Goal: Find specific page/section: Find specific page/section

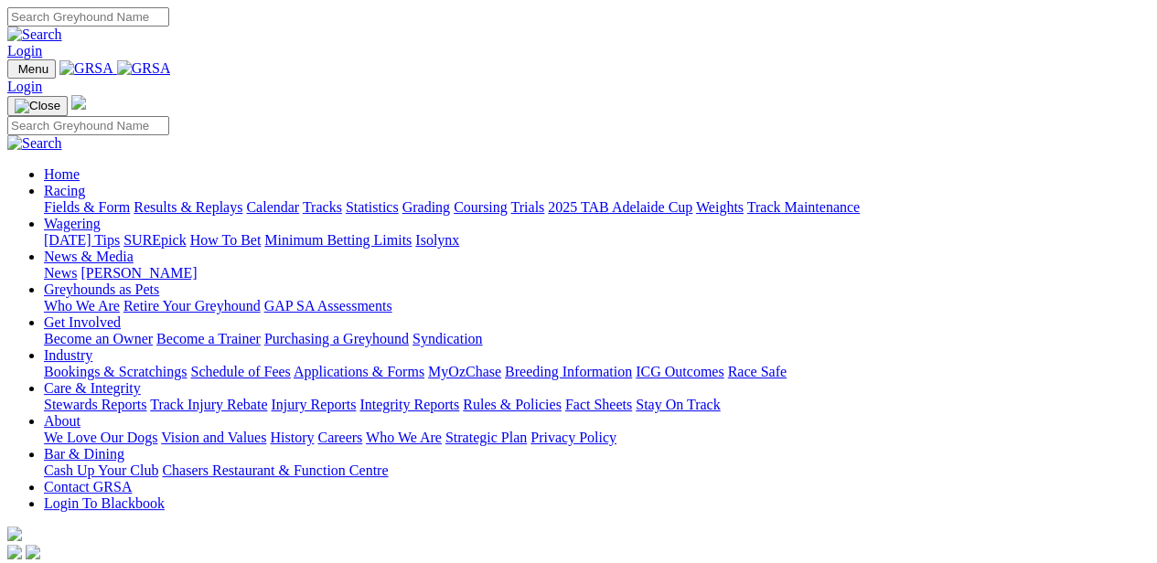
click at [85, 183] on link "Racing" at bounding box center [64, 191] width 41 height 16
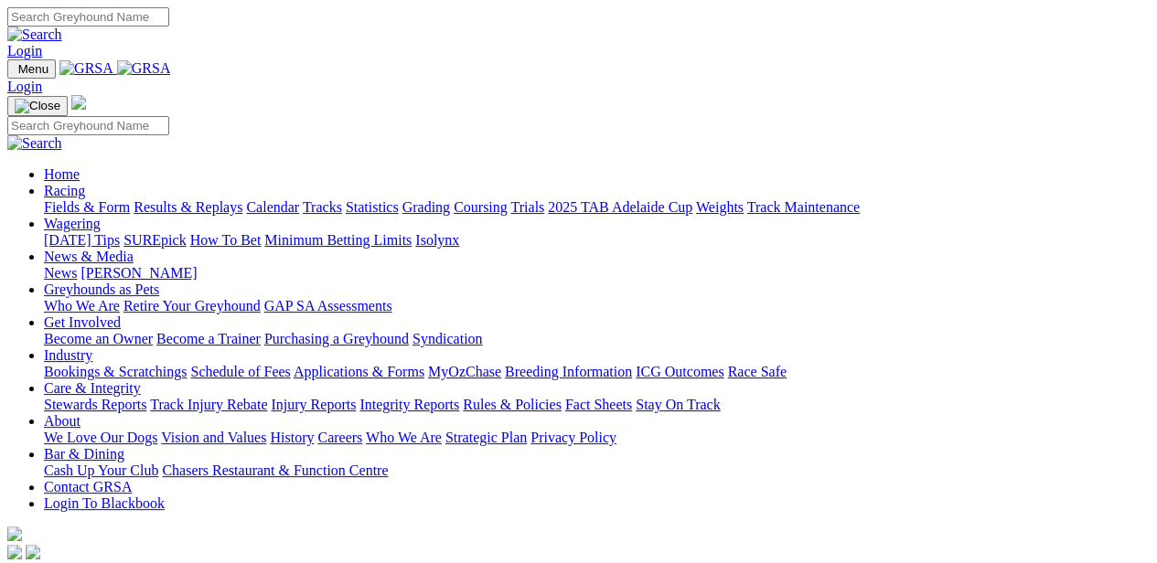
click at [299, 199] on link "Calendar" at bounding box center [272, 207] width 53 height 16
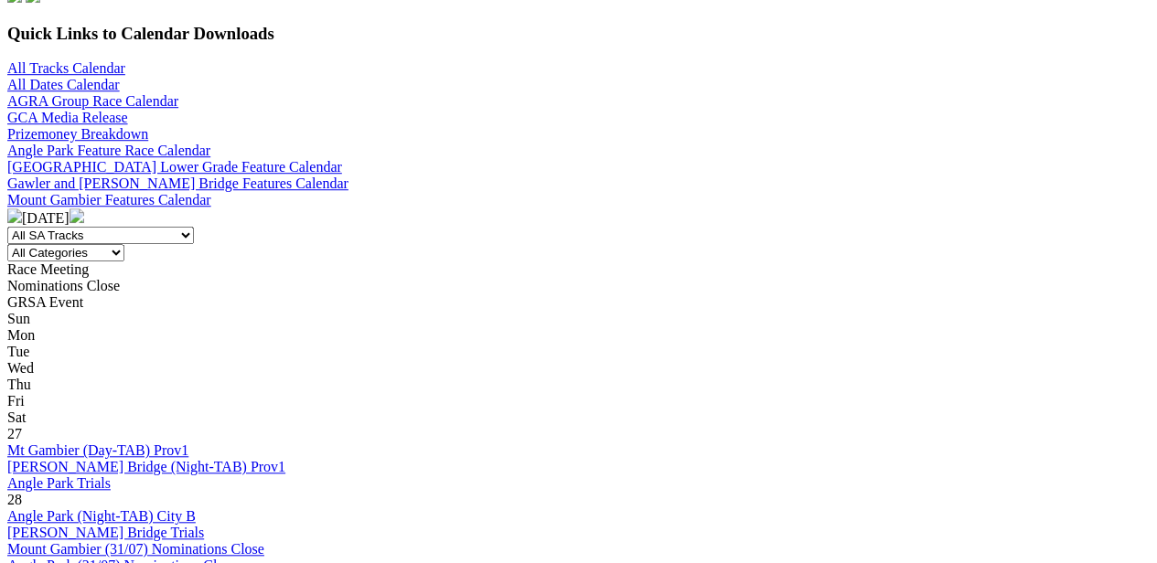
scroll to position [599, 5]
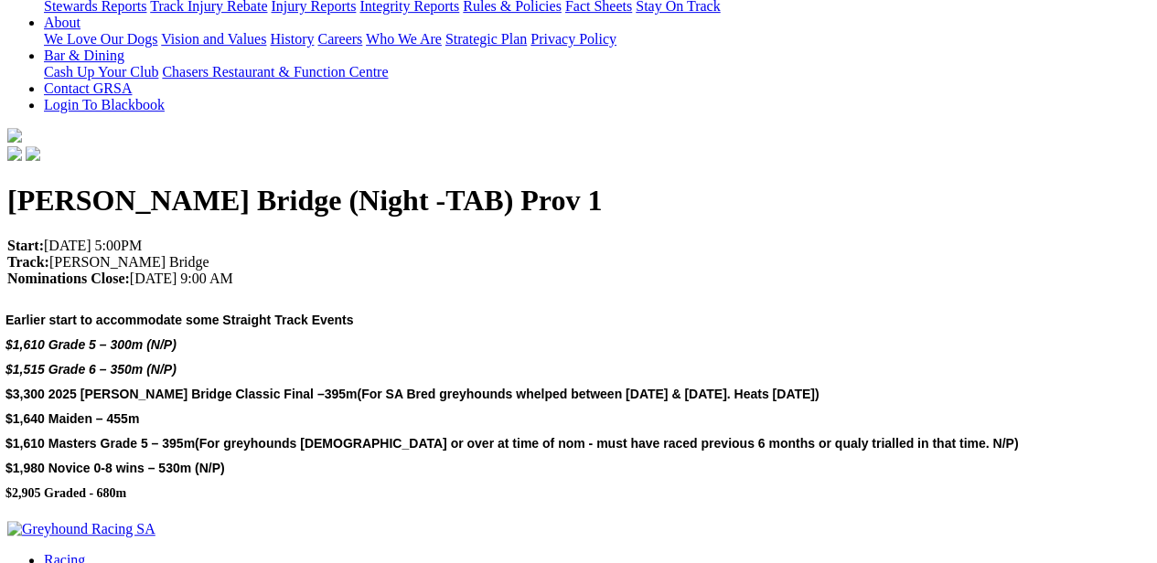
scroll to position [200, 0]
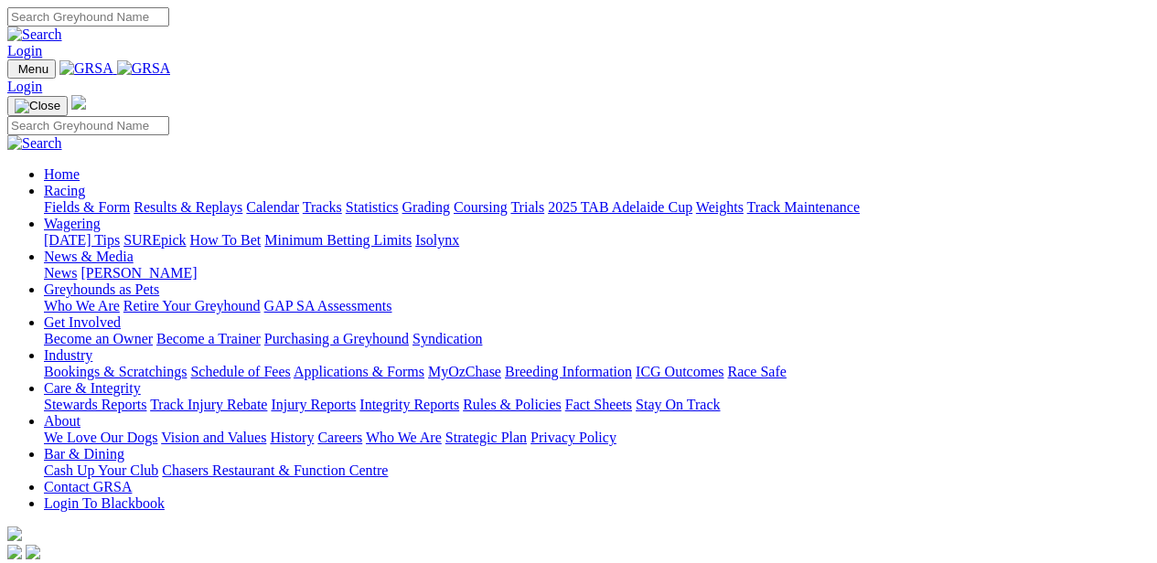
scroll to position [560, 0]
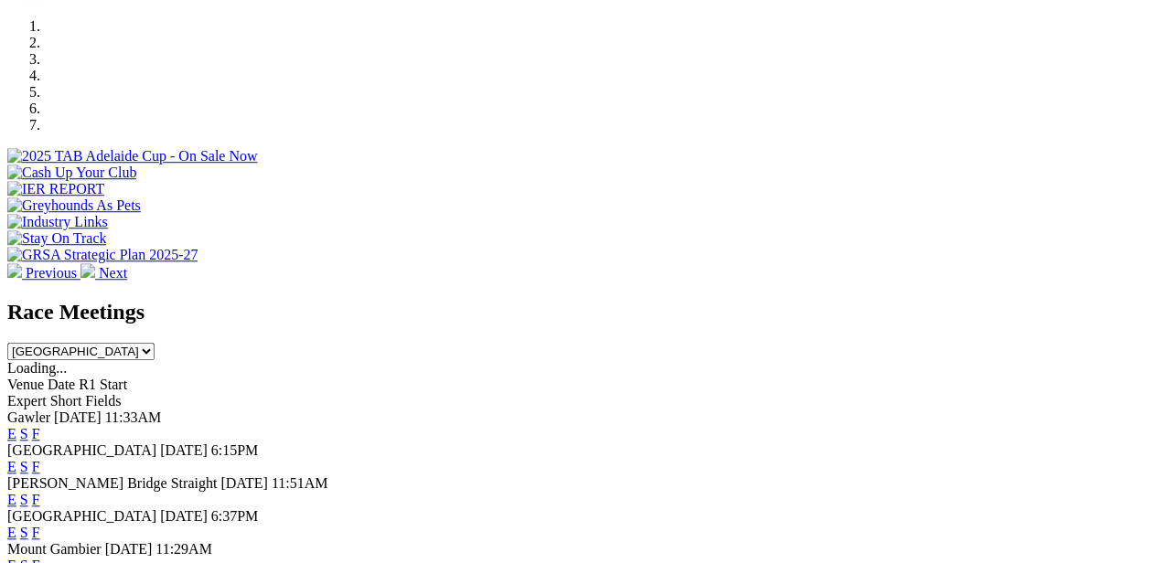
click at [259, 443] on span "6:15PM" at bounding box center [235, 451] width 48 height 16
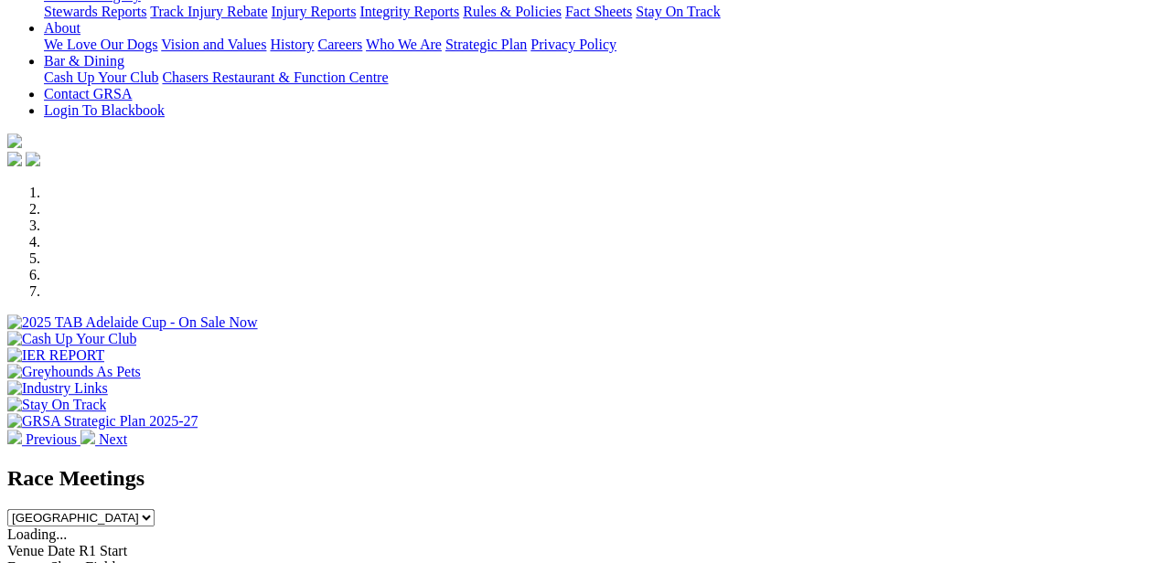
scroll to position [0, 0]
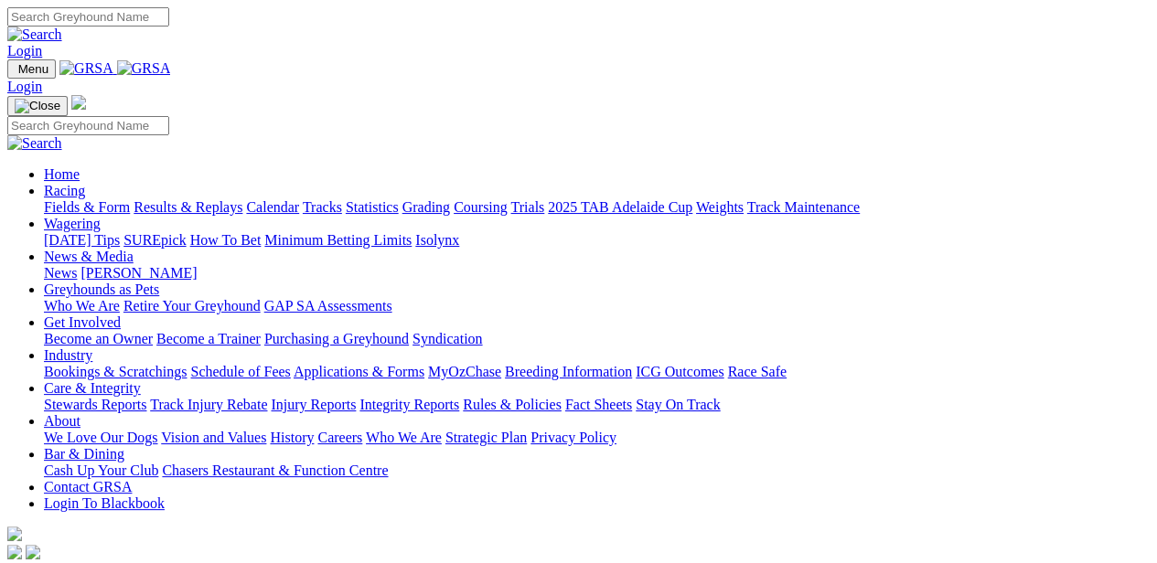
click at [85, 183] on link "Racing" at bounding box center [64, 191] width 41 height 16
